Goal: Check status: Check status

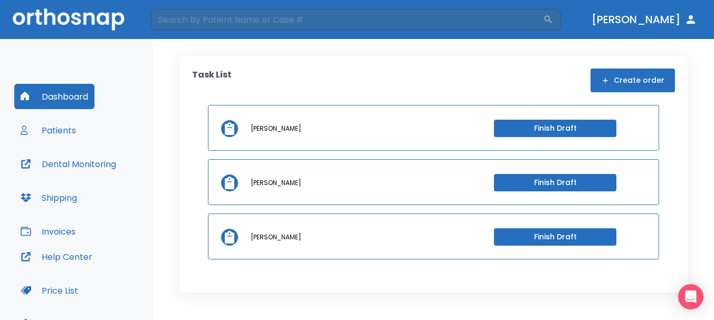
click at [75, 132] on button "Patients" at bounding box center [48, 130] width 68 height 25
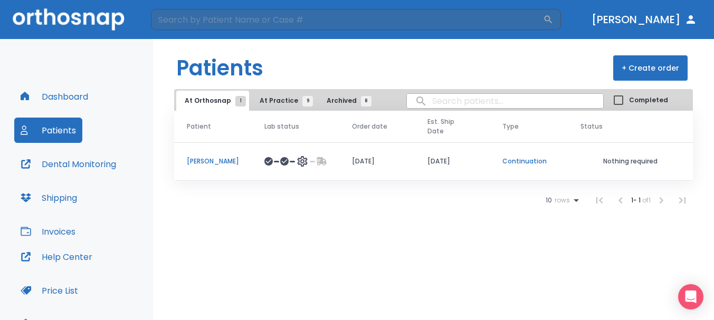
click at [234, 147] on td "[PERSON_NAME]" at bounding box center [213, 161] width 78 height 39
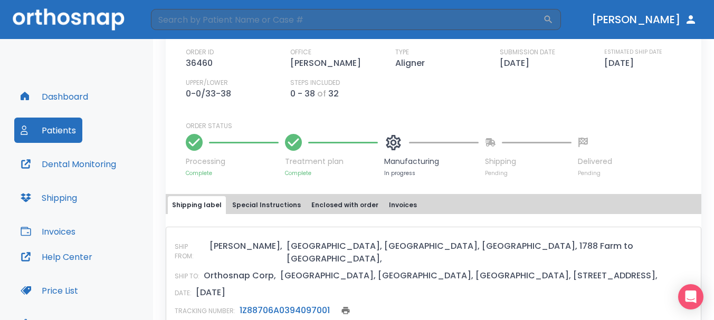
scroll to position [369, 0]
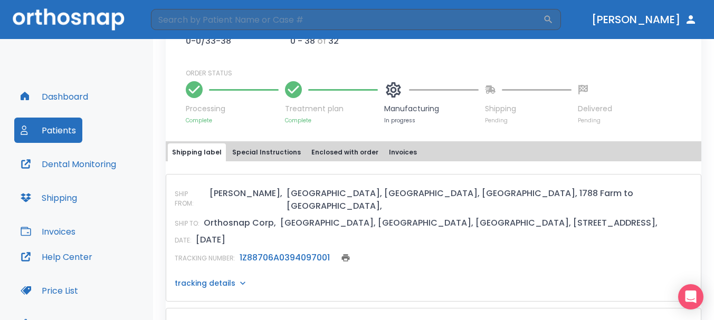
click at [268, 252] on link "1Z88706A0394097001" at bounding box center [285, 258] width 90 height 12
